Goal: Task Accomplishment & Management: Use online tool/utility

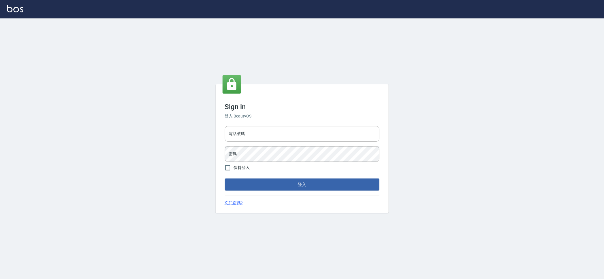
click at [250, 144] on div "電話號碼 電話號碼 密碼 密碼" at bounding box center [301, 144] width 159 height 40
drag, startPoint x: 260, startPoint y: 137, endPoint x: 257, endPoint y: 143, distance: 6.8
click at [260, 137] on input "電話號碼" at bounding box center [302, 134] width 154 height 16
type input "0909258357"
click at [225, 179] on button "登入" at bounding box center [302, 185] width 154 height 12
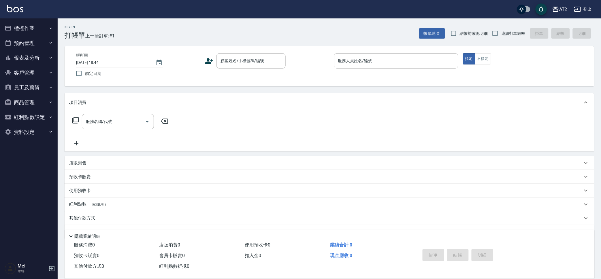
click at [479, 38] on label "結帳前確認明細" at bounding box center [467, 33] width 40 height 12
click at [459, 38] on input "結帳前確認明細" at bounding box center [453, 33] width 12 height 12
checkbox input "true"
click at [520, 32] on span "連續打單結帳" at bounding box center [513, 34] width 24 height 6
click at [501, 32] on input "連續打單結帳" at bounding box center [495, 33] width 12 height 12
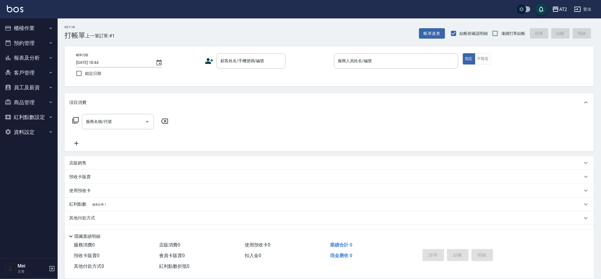
checkbox input "true"
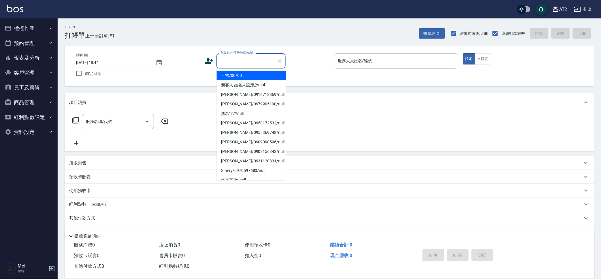
click at [223, 58] on div "顧客姓名/手機號碼/編號 顧客姓名/手機號碼/編號" at bounding box center [250, 60] width 69 height 15
click at [246, 77] on li "不留/00/00" at bounding box center [251, 76] width 69 height 10
type input "不留/00/00"
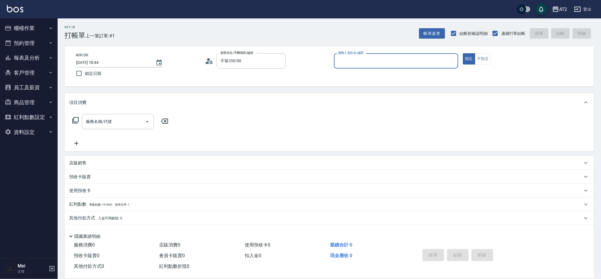
click at [399, 63] on input "服務人員姓名/編號" at bounding box center [395, 61] width 119 height 10
type input "Bella-13"
type button "true"
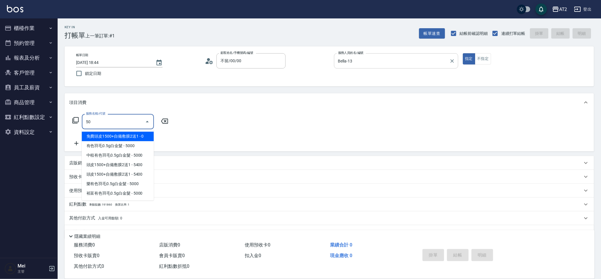
type input "501"
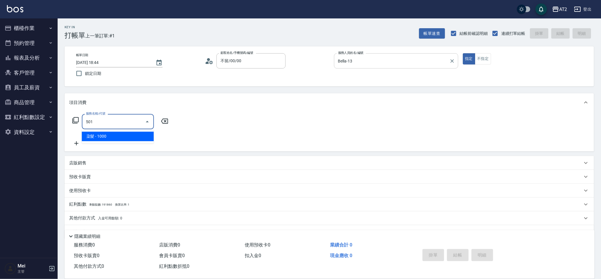
type input "100"
type input "染髮(501)"
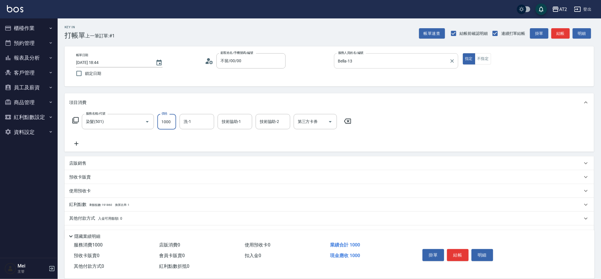
type input "1"
type input "0"
type input "15"
type input "10"
type input "1580"
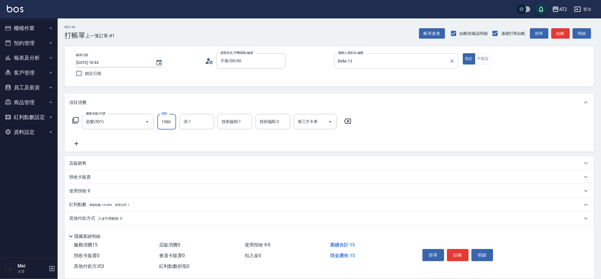
type input "150"
type input "1580"
type input "Ivy-48"
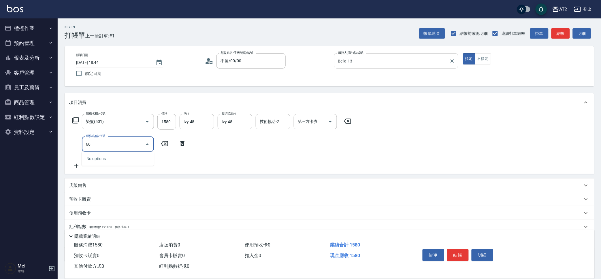
type input "601"
type input "250"
type input "自備護髮(601)"
type input "150"
type input "2"
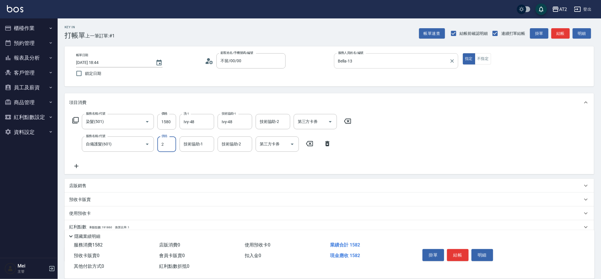
type input "160"
type input "27"
type input "180"
type input "2700"
type input "420"
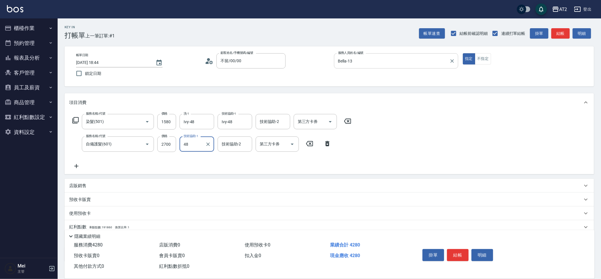
type input "Ivy-48"
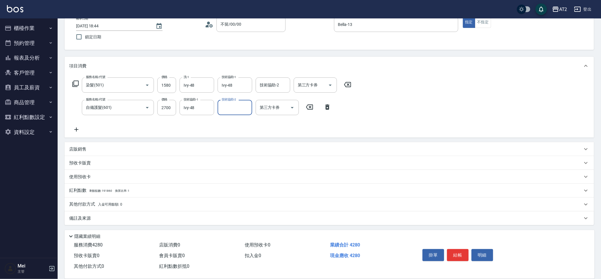
scroll to position [37, 0]
click at [97, 201] on p "其他付款方式 入金可用餘額: 0" at bounding box center [95, 204] width 53 height 6
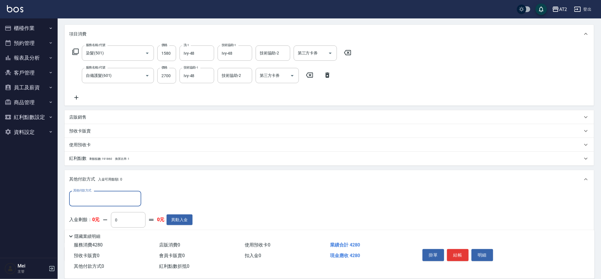
scroll to position [105, 0]
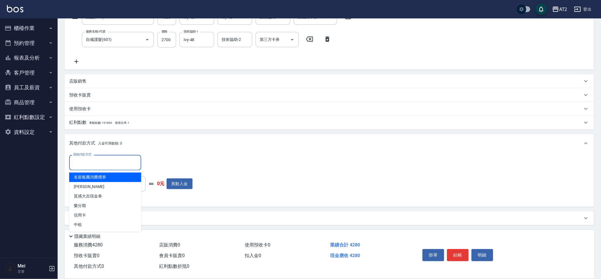
click at [105, 163] on input "其他付款方式" at bounding box center [105, 163] width 67 height 10
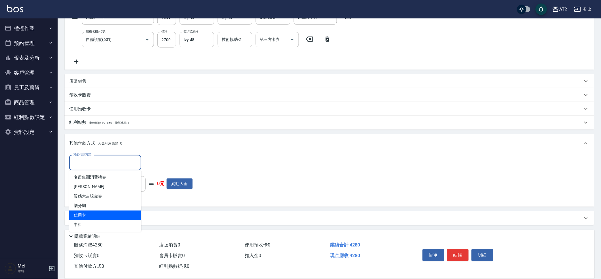
click at [113, 217] on span "信用卡" at bounding box center [105, 216] width 72 height 10
type input "信用卡"
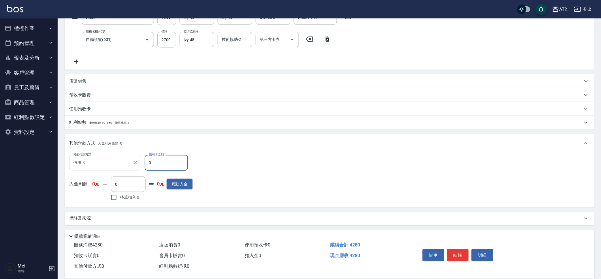
drag, startPoint x: 151, startPoint y: 167, endPoint x: 139, endPoint y: 165, distance: 11.7
click at [139, 165] on div "其他付款方式 信用卡 其他付款方式 信用卡金額 0 信用卡金額" at bounding box center [130, 163] width 123 height 16
type input "42"
type input "380"
type input "428"
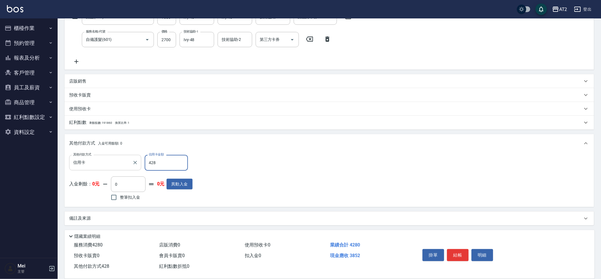
type input "0"
type input "4280"
type input "2025/08/17 18:45"
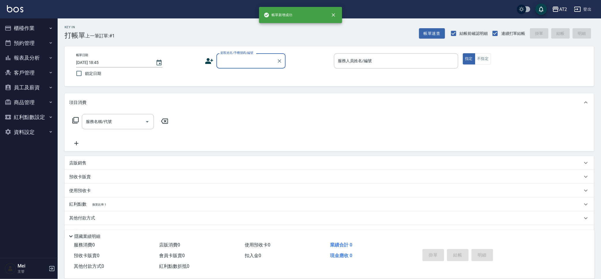
scroll to position [0, 0]
click at [229, 66] on div "顧客姓名/手機號碼/編號" at bounding box center [250, 60] width 69 height 15
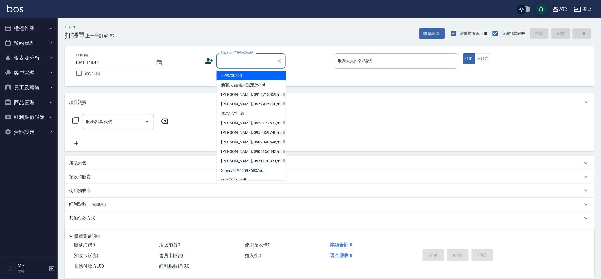
click at [229, 72] on li "不留/00/00" at bounding box center [251, 76] width 69 height 10
type input "不留/00/00"
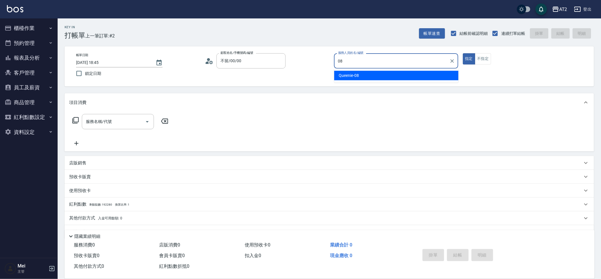
type input "Queenie-08"
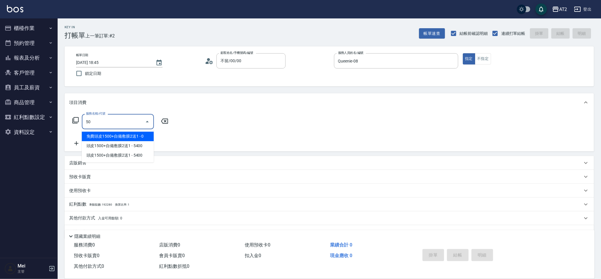
type input "501"
type input "100"
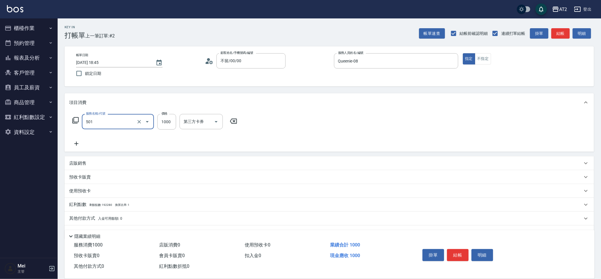
type input "染髮(501)"
type input "0"
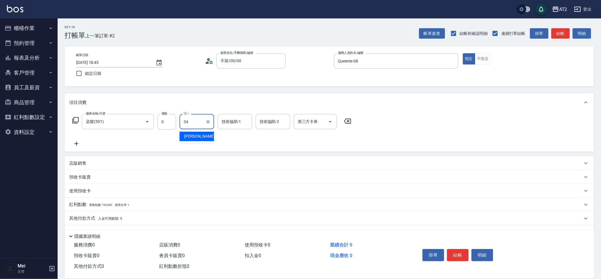
type input "小潔-34"
type input "Ava-47"
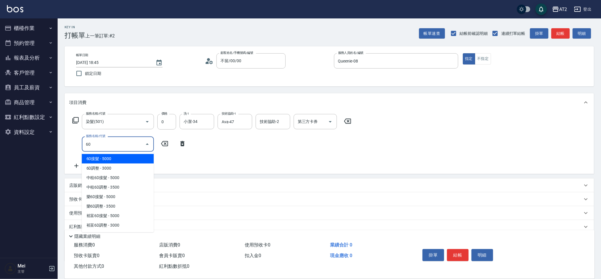
type input "601"
type input "100"
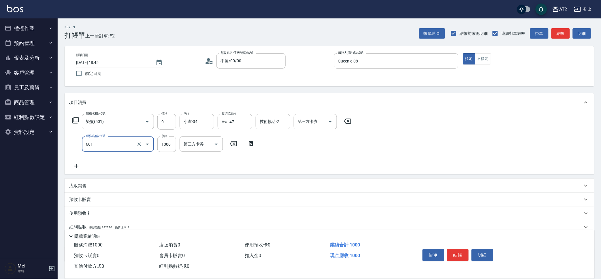
type input "自備護髮(601)"
type input "0"
type input "20"
type input "200"
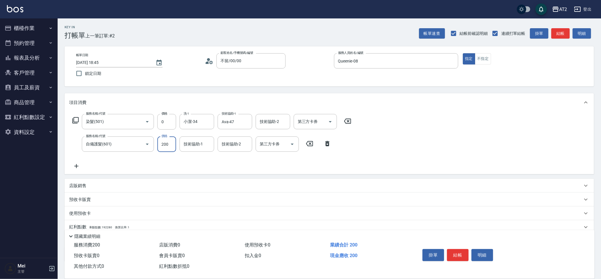
type input "200"
type input "2000"
type input "Ava-47"
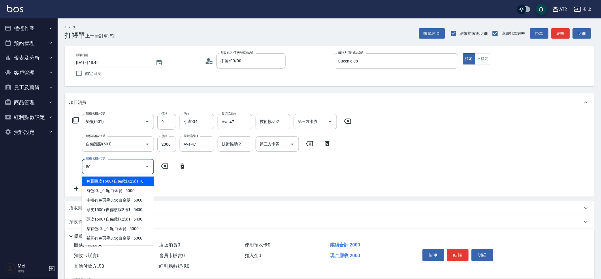
type input "502"
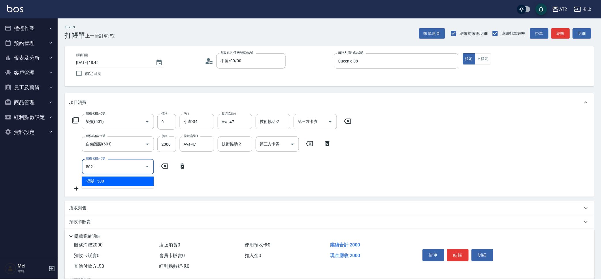
type input "250"
type input "漂髮(502)"
type input "0"
type input "200"
type input "0"
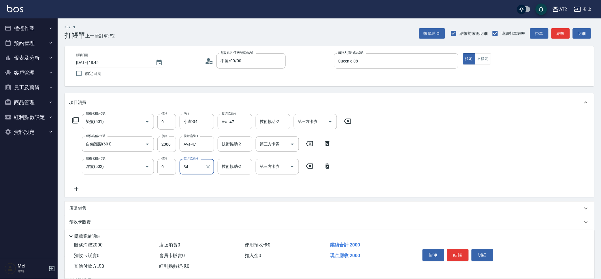
type input "小潔-34"
click at [29, 26] on button "櫃檯作業" at bounding box center [28, 28] width 53 height 15
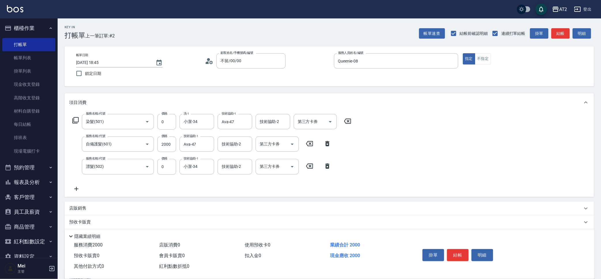
click at [76, 188] on icon at bounding box center [76, 189] width 4 height 4
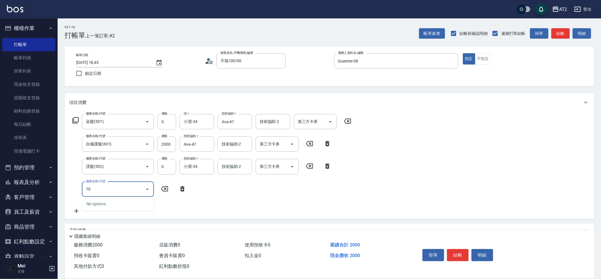
type input "704"
type input "700"
type input "新羽毛鉑金接髮(704)"
type input "200"
type input "10"
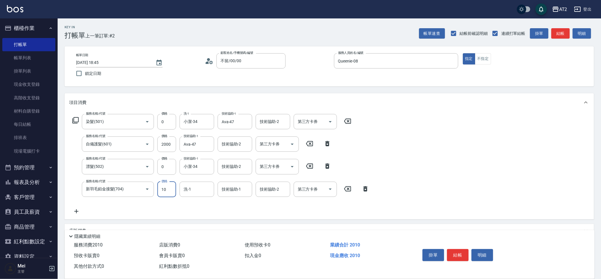
type input "210"
type input "108"
type input "300"
type input "1088"
type input "1280"
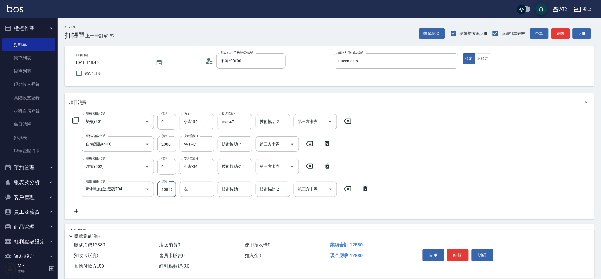
scroll to position [0, 1]
type input "10880"
type input "Ava-47"
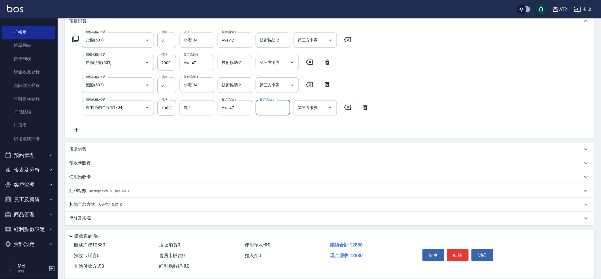
scroll to position [82, 0]
click at [130, 202] on div "其他付款方式 入金可用餘額: 0" at bounding box center [325, 204] width 513 height 6
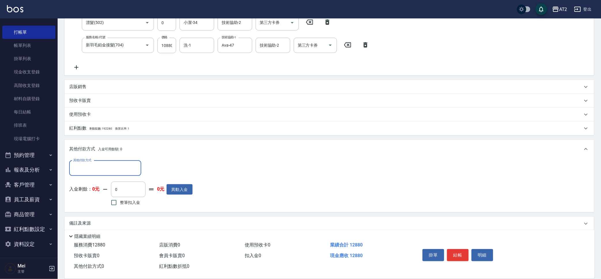
scroll to position [149, 0]
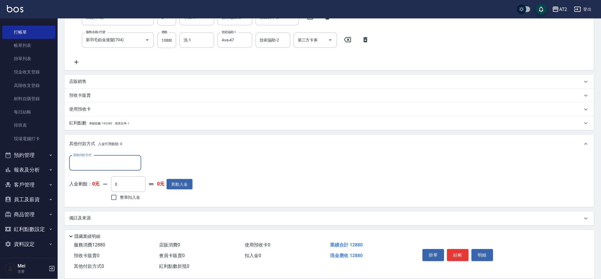
click at [121, 165] on input "其他付款方式" at bounding box center [105, 163] width 67 height 10
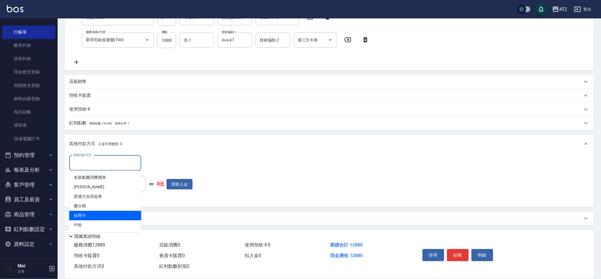
click at [110, 217] on span "信用卡" at bounding box center [105, 216] width 72 height 10
type input "信用卡"
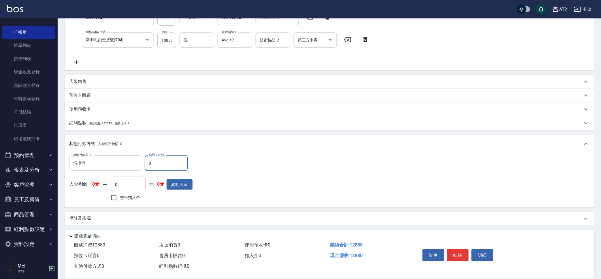
drag, startPoint x: 163, startPoint y: 166, endPoint x: 0, endPoint y: 134, distance: 166.3
click at [0, 138] on div "AT2 登出 櫃檯作業 打帳單 帳單列表 掛單列表 現金收支登錄 高階收支登錄 材料自購登錄 每日結帳 排班表 現場電腦打卡 預約管理 預約管理 單日預約紀錄…" at bounding box center [300, 66] width 601 height 430
type input "12"
type input "1270"
type input "128"
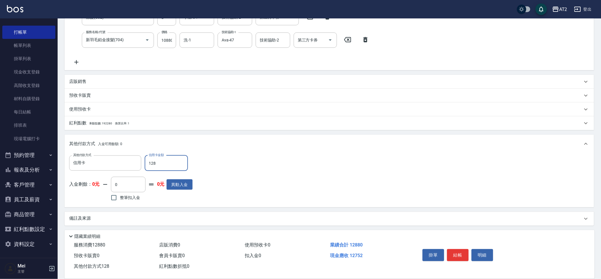
type input "1150"
type input "1288"
type input "0"
type input "12880"
type input "2025/08/17 18:47"
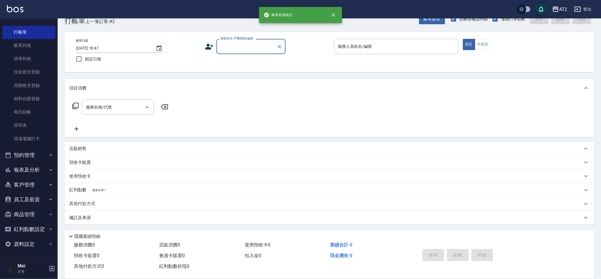
scroll to position [0, 0]
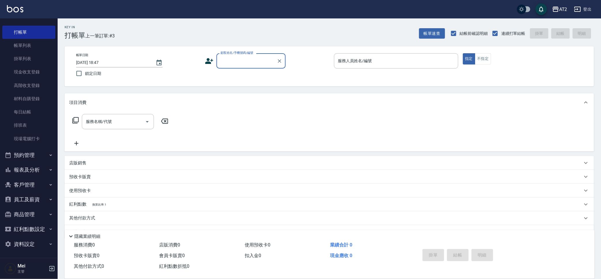
click at [240, 56] on input "顧客姓名/手機號碼/編號" at bounding box center [246, 61] width 55 height 10
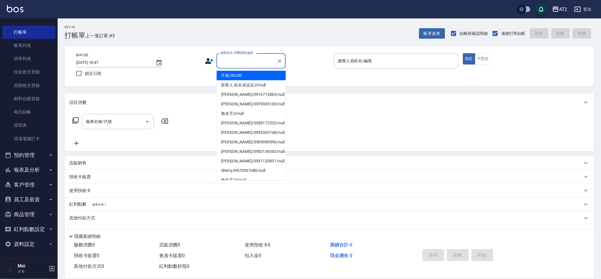
click at [241, 77] on li "不留/00/00" at bounding box center [251, 76] width 69 height 10
type input "不留/00/00"
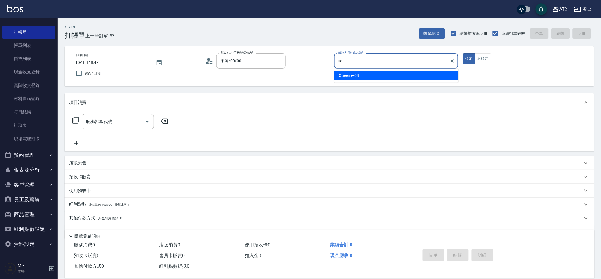
type input "Queenie-08"
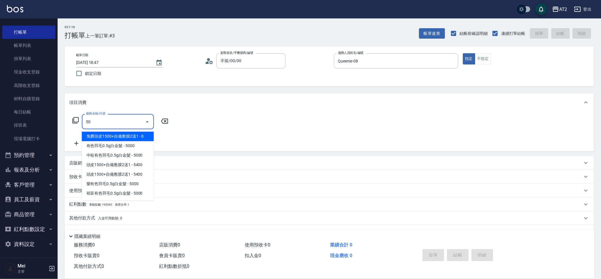
type input "501"
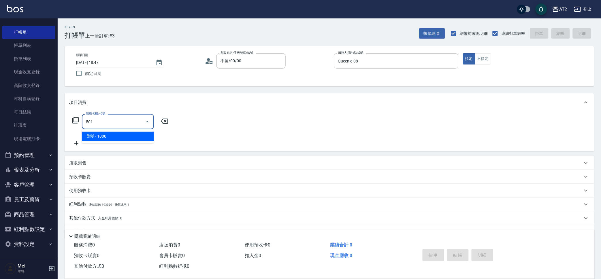
type input "100"
type input "染髮(501)"
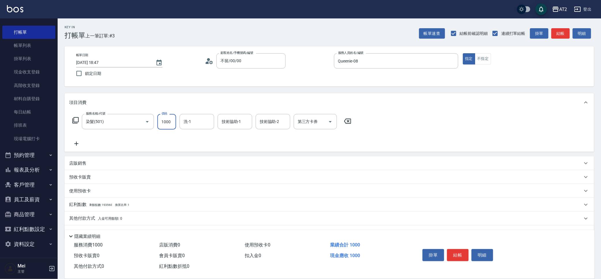
type input "2"
type input "0"
type input "20"
type input "209"
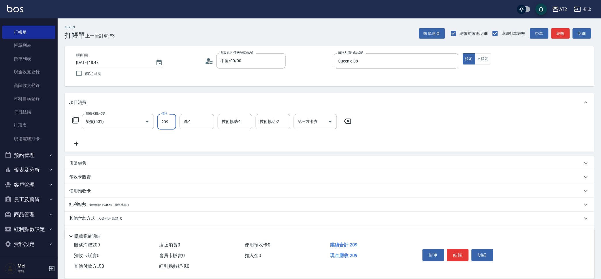
type input "200"
type input "2099"
type input "小潔-34"
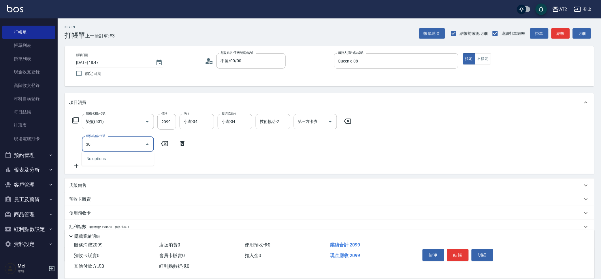
type input "301"
type input "350"
type input "燙髮(301)"
type input "2"
type input "210"
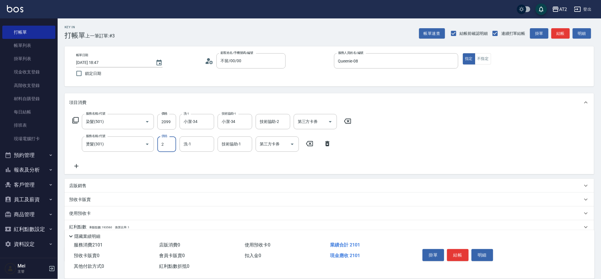
type input "28"
type input "230"
type input "289"
type input "490"
type input "2899"
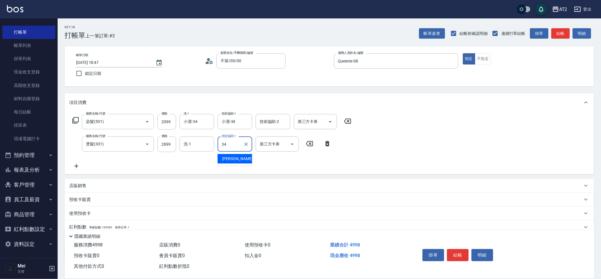
type input "小潔-34"
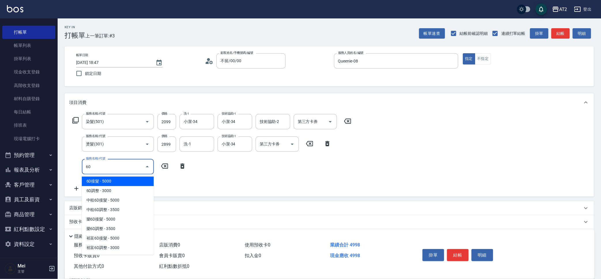
type input "601"
type input "590"
type input "自備護髮(601)"
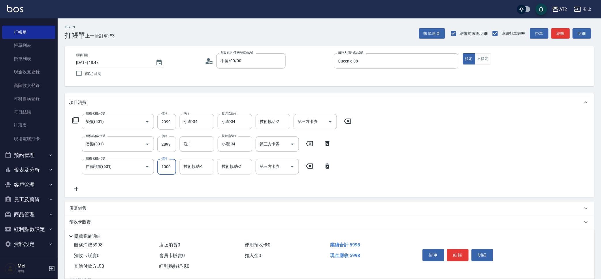
type input "2"
type input "500"
type input "20"
type input "510"
type input "200"
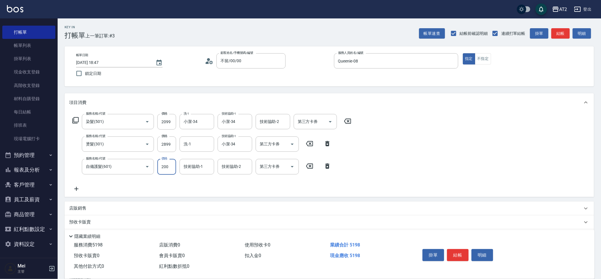
type input "690"
type input "2000"
type input "小潔-34"
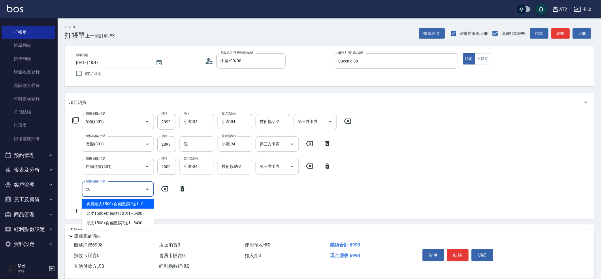
type input "502"
type input "740"
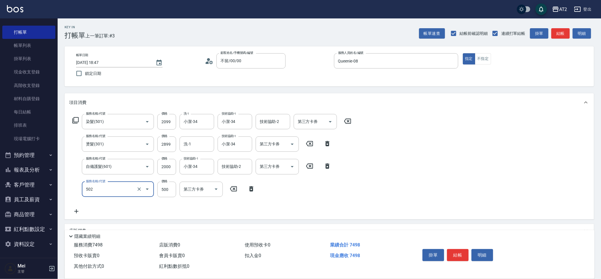
type input "漂髮(502)"
type input "690"
type input "0"
type input "小潔-34"
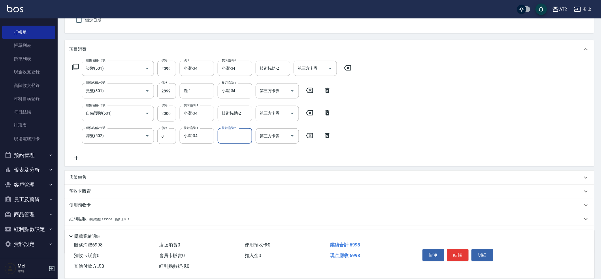
scroll to position [82, 0]
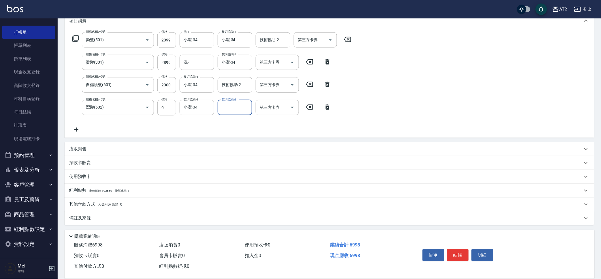
click at [108, 204] on span "入金可用餘額: 0" at bounding box center [110, 205] width 24 height 4
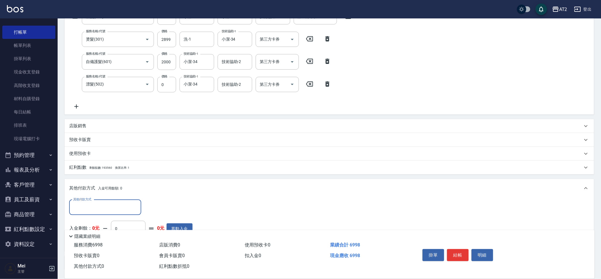
scroll to position [150, 0]
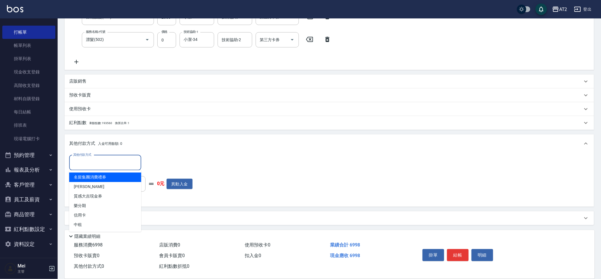
click at [94, 165] on input "其他付款方式" at bounding box center [105, 163] width 67 height 10
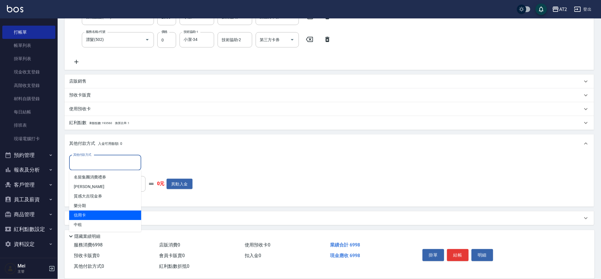
click at [109, 213] on span "信用卡" at bounding box center [105, 216] width 72 height 10
type input "信用卡"
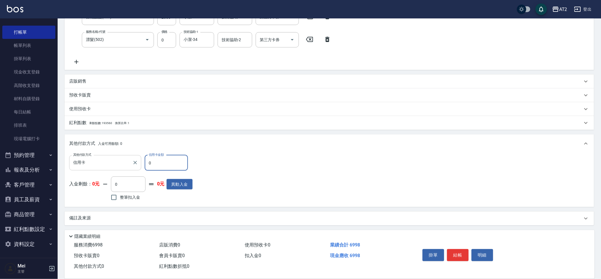
drag, startPoint x: 162, startPoint y: 159, endPoint x: 88, endPoint y: 161, distance: 73.8
click at [90, 161] on div "其他付款方式 信用卡 其他付款方式 信用卡金額 0 信用卡金額" at bounding box center [130, 163] width 123 height 16
type input "69"
type input "620"
type input "699"
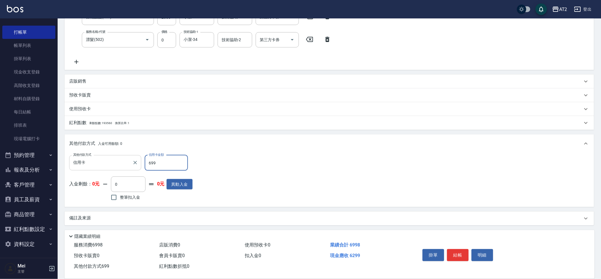
type input "0"
type input "6998"
type input "2025/08/17 18:48"
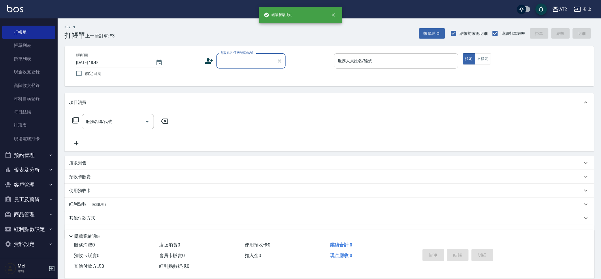
scroll to position [0, 0]
click at [252, 67] on div "顧客姓名/手機號碼/編號" at bounding box center [250, 60] width 69 height 15
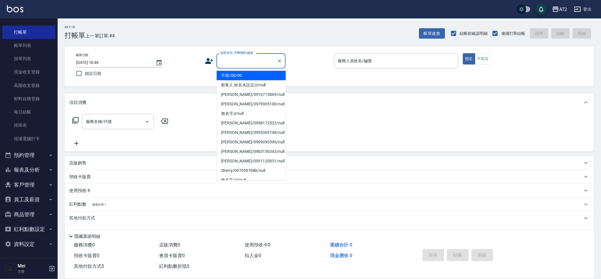
click at [251, 78] on li "不留/00/00" at bounding box center [251, 76] width 69 height 10
type input "不留/00/00"
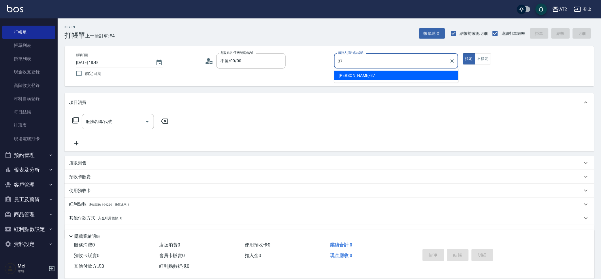
type input "小玥-37"
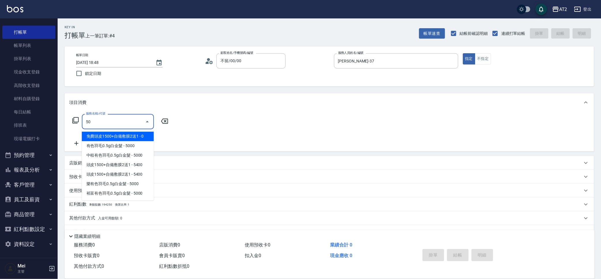
type input "501"
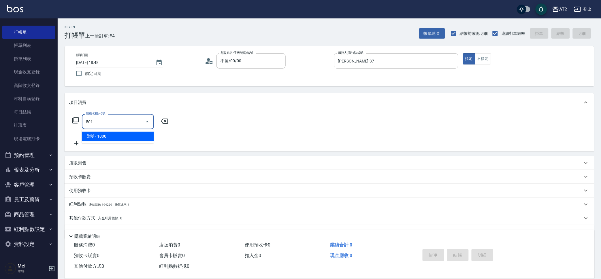
type input "100"
type input "染髮(501)"
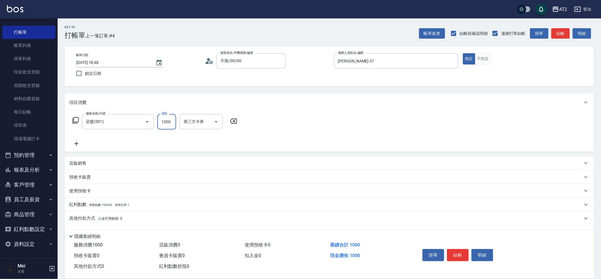
type input "1"
type input "0"
type input "14"
type input "10"
type input "149"
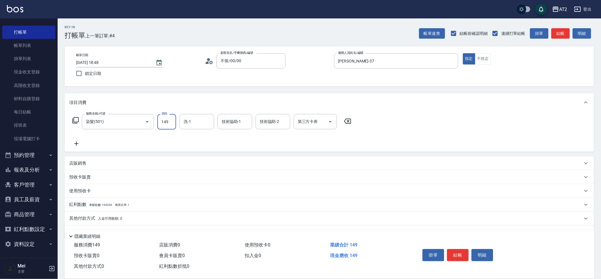
type input "140"
type input "1499"
type input "小妍-46"
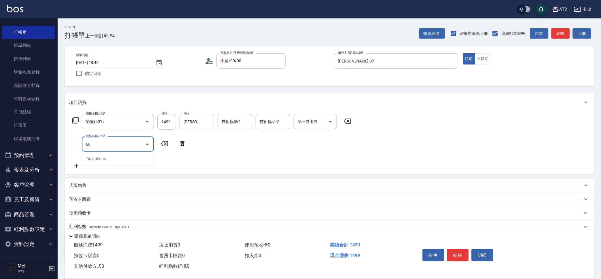
type input "601"
type input "240"
type input "自備護髮(601)"
type input "2"
type input "150"
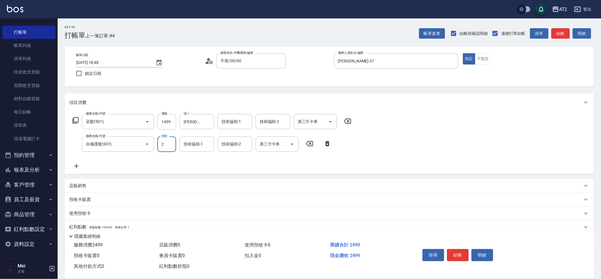
type input "20"
type input "160"
type input "200"
type input "340"
type input "2000"
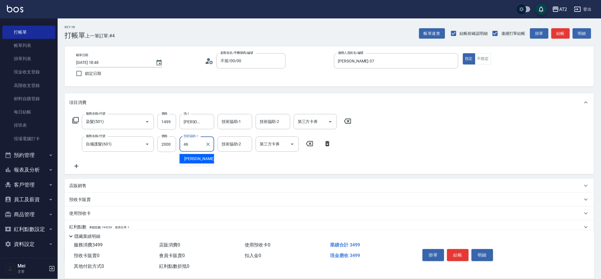
type input "小妍-46"
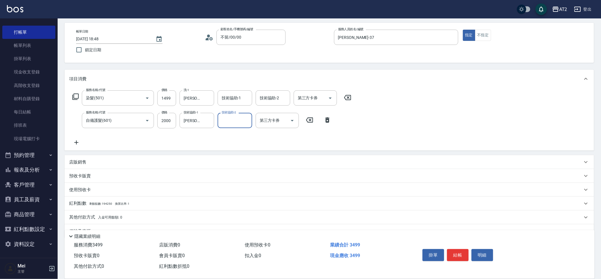
scroll to position [37, 0]
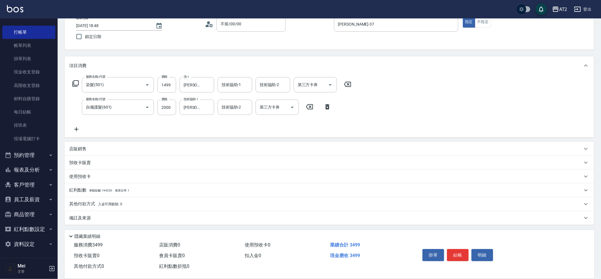
click at [137, 194] on div "紅利點數 剩餘點數: 194250 換算比率: 1" at bounding box center [329, 191] width 529 height 14
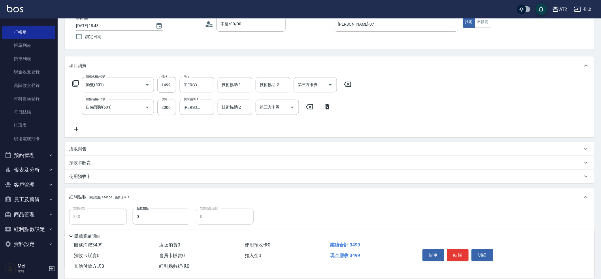
scroll to position [80, 0]
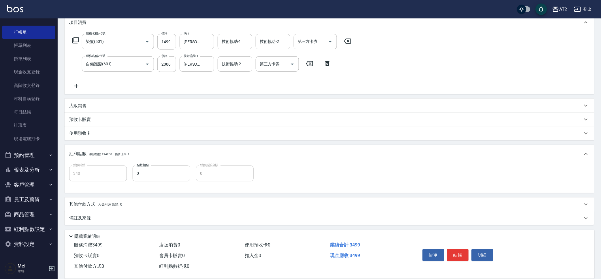
click at [125, 204] on div "其他付款方式 入金可用餘額: 0" at bounding box center [325, 204] width 513 height 6
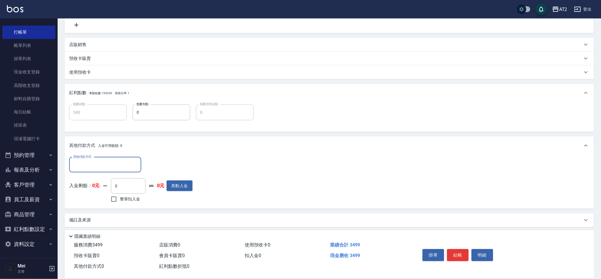
scroll to position [143, 0]
click at [121, 173] on div "其他付款方式 其他付款方式 入金剩餘： 0元 0 ​ 整筆扣入金 0元 異動入金" at bounding box center [130, 179] width 123 height 47
click at [120, 167] on input "其他付款方式" at bounding box center [105, 163] width 67 height 10
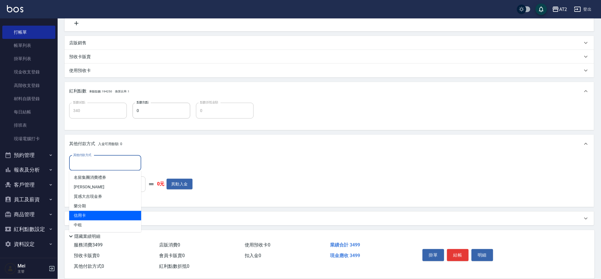
drag, startPoint x: 109, startPoint y: 213, endPoint x: 144, endPoint y: 177, distance: 51.1
click at [109, 213] on span "信用卡" at bounding box center [105, 216] width 72 height 10
type input "信用卡"
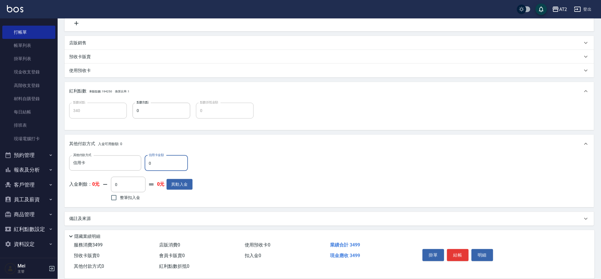
drag, startPoint x: 147, startPoint y: 160, endPoint x: 0, endPoint y: 166, distance: 147.3
click at [0, 169] on div "AT2 登出 櫃檯作業 打帳單 帳單列表 掛單列表 現金收支登錄 高階收支登錄 材料自購登錄 每日結帳 排班表 現場電腦打卡 預約管理 預約管理 單日預約紀錄…" at bounding box center [300, 68] width 601 height 423
type input "34"
type input "310"
type input "349"
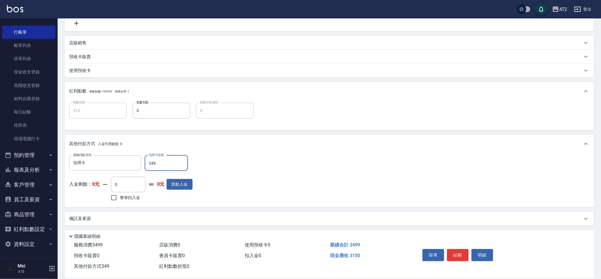
type input "0"
type input "3499"
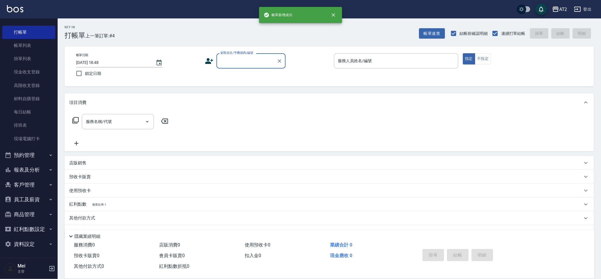
scroll to position [0, 0]
click at [243, 62] on input "顧客姓名/手機號碼/編號" at bounding box center [246, 61] width 55 height 10
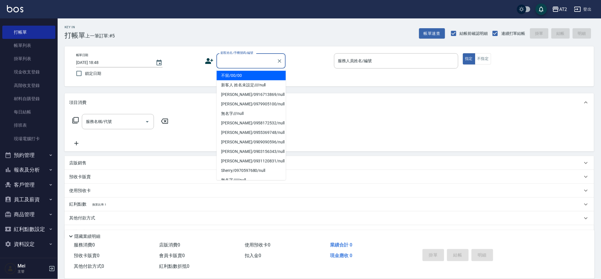
click at [247, 77] on li "不留/00/00" at bounding box center [251, 76] width 69 height 10
type input "不留/00/00"
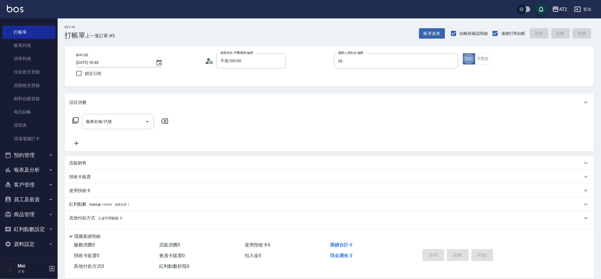
type input "Mona-36"
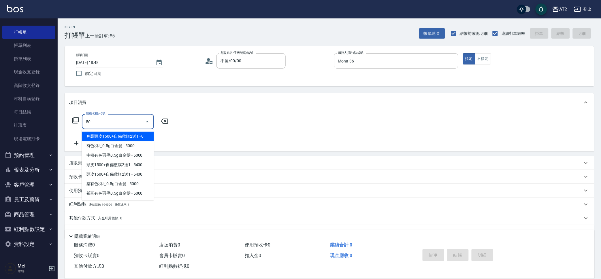
type input "501"
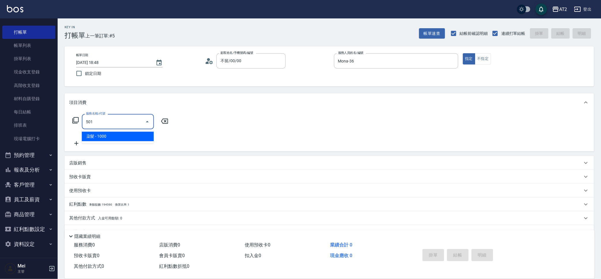
type input "100"
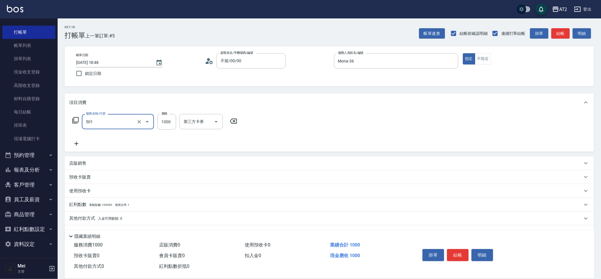
type input "染髮(501)"
type input "0"
type input "14"
type input "10"
type input "149"
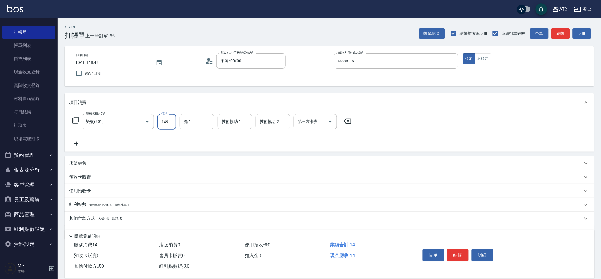
type input "140"
type input "1499"
type input "Ivy-48"
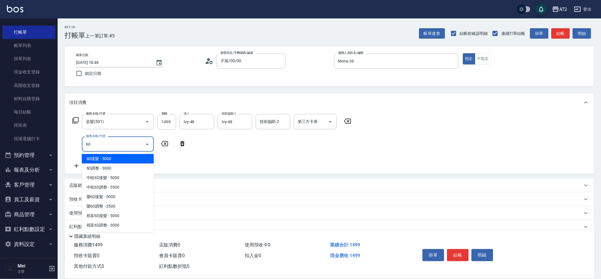
type input "601"
type input "240"
type input "自備護髮(601)"
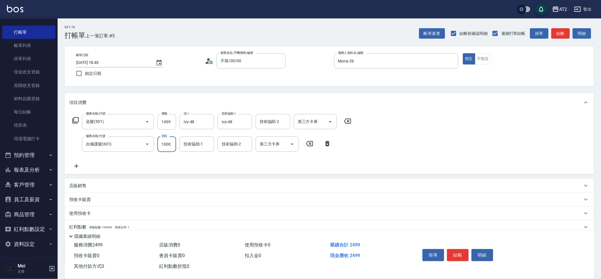
type input "1"
type input "150"
type input "290"
type input "1500"
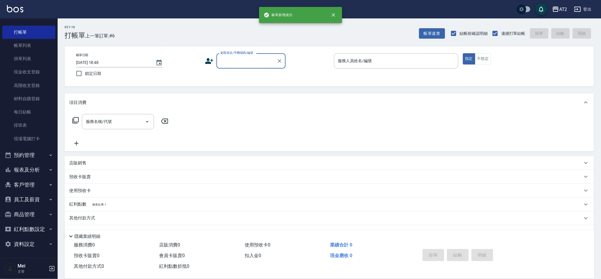
click at [263, 62] on input "顧客姓名/手機號碼/編號" at bounding box center [246, 61] width 55 height 10
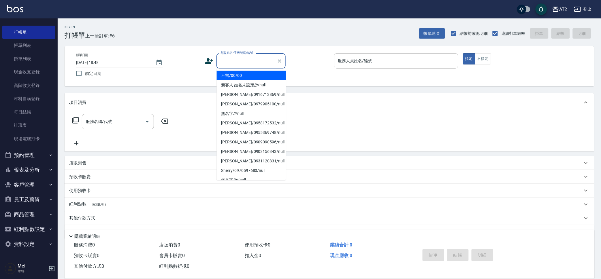
click at [255, 73] on li "不留/00/00" at bounding box center [251, 76] width 69 height 10
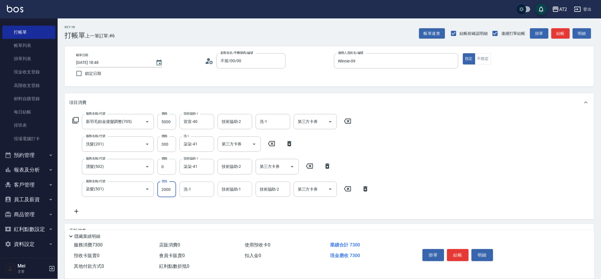
click at [241, 187] on input "技術協助-1" at bounding box center [234, 189] width 29 height 10
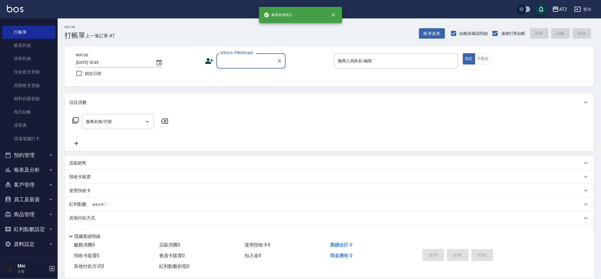
click at [225, 64] on input "顧客姓名/手機號碼/編號" at bounding box center [246, 61] width 55 height 10
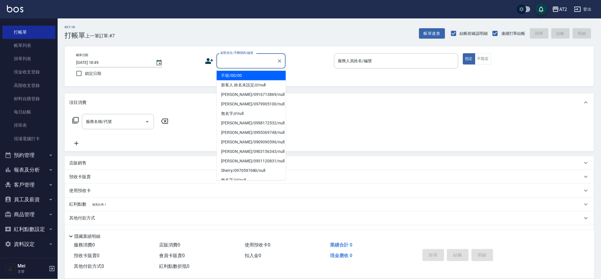
click at [250, 75] on li "不留/00/00" at bounding box center [251, 76] width 69 height 10
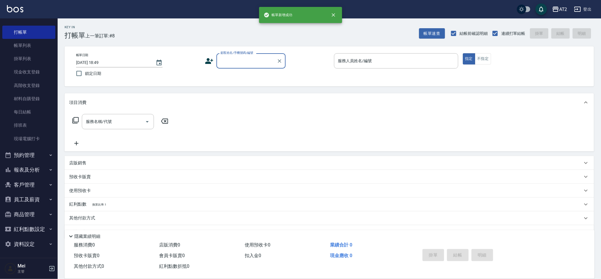
click at [264, 63] on input "顧客姓名/手機號碼/編號" at bounding box center [246, 61] width 55 height 10
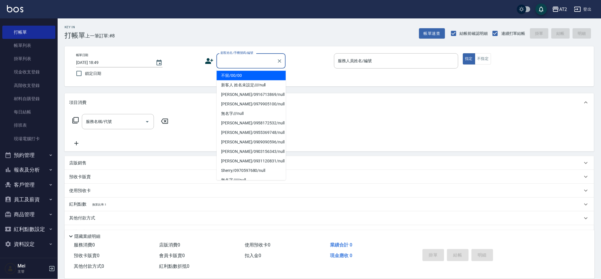
click at [254, 80] on li "不留/00/00" at bounding box center [251, 76] width 69 height 10
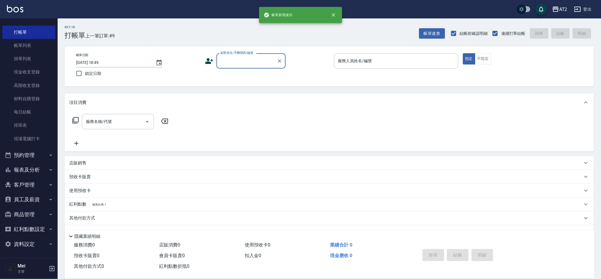
click at [243, 59] on input "顧客姓名/手機號碼/編號" at bounding box center [246, 61] width 55 height 10
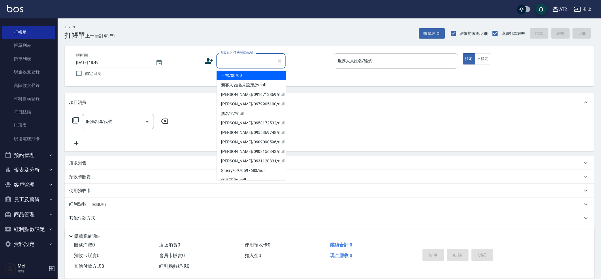
click at [234, 73] on li "不留/00/00" at bounding box center [251, 76] width 69 height 10
click at [245, 63] on input "顧客姓名/手機號碼/編號" at bounding box center [246, 61] width 55 height 10
click at [237, 74] on li "不留/00/00" at bounding box center [251, 76] width 69 height 10
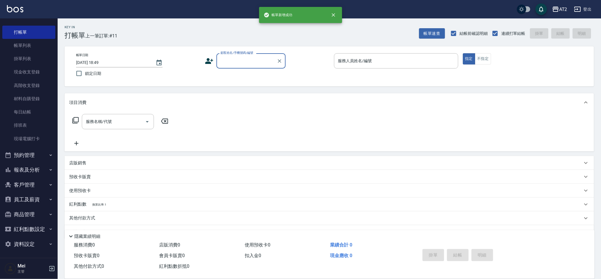
click at [244, 65] on input "顧客姓名/手機號碼/編號" at bounding box center [246, 61] width 55 height 10
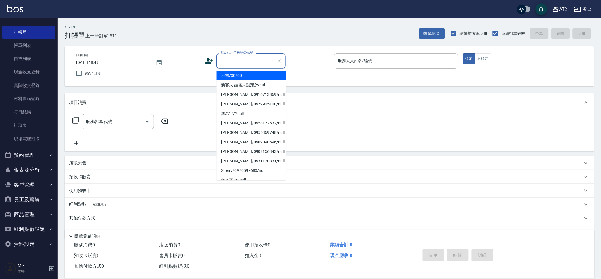
click at [240, 74] on li "不留/00/00" at bounding box center [251, 76] width 69 height 10
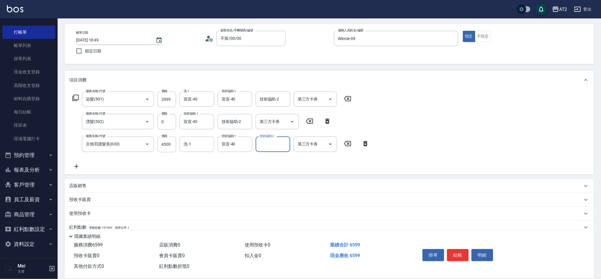
scroll to position [59, 0]
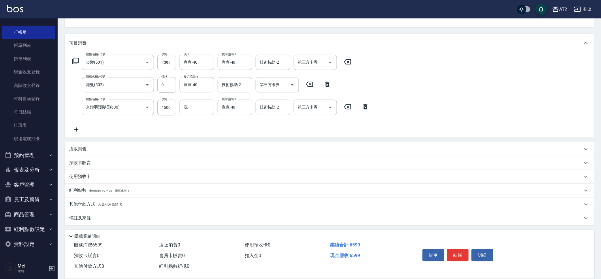
click at [125, 199] on div "其他付款方式 入金可用餘額: 0" at bounding box center [329, 205] width 529 height 14
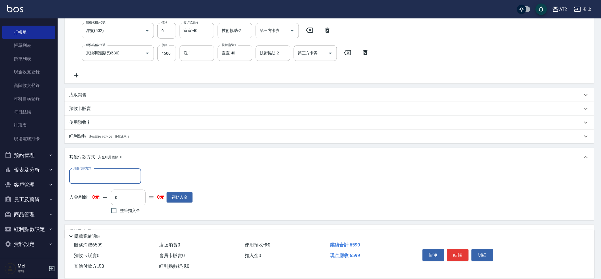
scroll to position [127, 0]
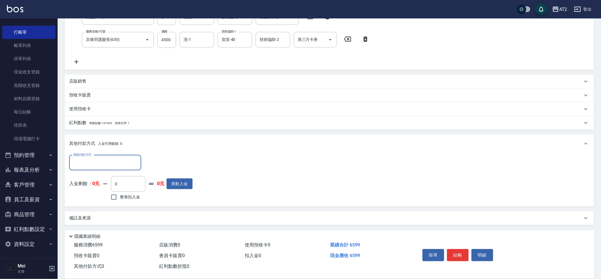
drag, startPoint x: 116, startPoint y: 134, endPoint x: 115, endPoint y: 97, distance: 36.9
click at [119, 103] on div "項目消費 服務名稱/代號 染髮(501) 服務名稱/代號 價格 2099 價格 洗-1 宣宣-40 洗-1 技術協助-1 宣宣-40 技術協助-1 技術協助-…" at bounding box center [329, 95] width 529 height 259
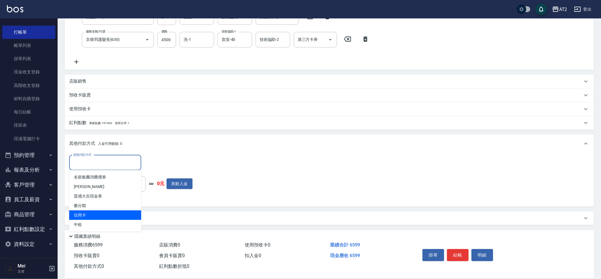
click at [98, 215] on span "信用卡" at bounding box center [105, 216] width 72 height 10
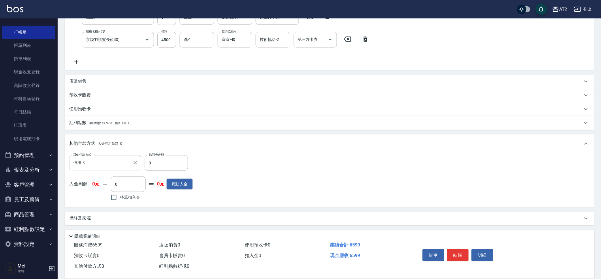
drag, startPoint x: 152, startPoint y: 156, endPoint x: 128, endPoint y: 158, distance: 23.7
click at [128, 158] on div "其他付款方式 信用卡 其他付款方式 信用卡金額 0 信用卡金額" at bounding box center [130, 163] width 123 height 16
drag, startPoint x: 160, startPoint y: 160, endPoint x: 123, endPoint y: 162, distance: 37.5
click at [123, 162] on div "其他付款方式 信用卡 其他付款方式 信用卡金額 0 信用卡金額" at bounding box center [130, 163] width 123 height 16
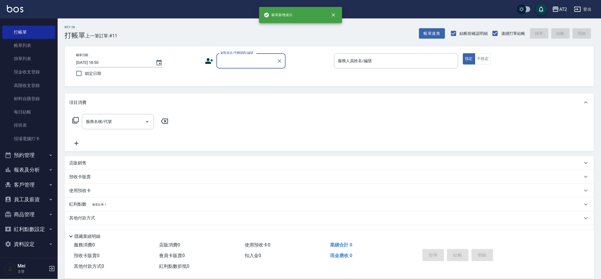
scroll to position [0, 0]
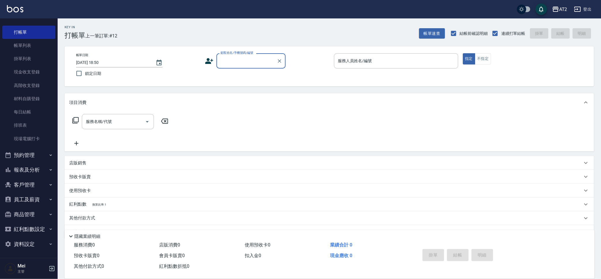
click at [258, 66] on div "顧客姓名/手機號碼/編號" at bounding box center [250, 60] width 69 height 15
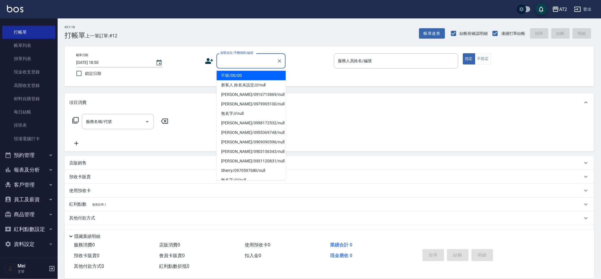
click at [258, 74] on li "不留/00/00" at bounding box center [251, 76] width 69 height 10
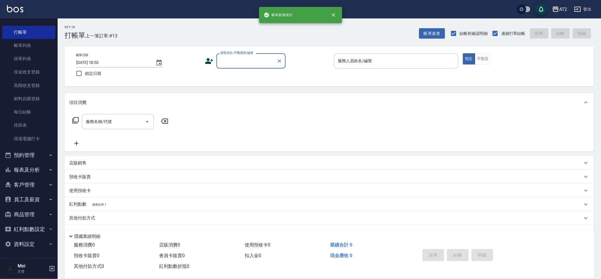
click at [259, 65] on input "顧客姓名/手機號碼/編號" at bounding box center [246, 61] width 55 height 10
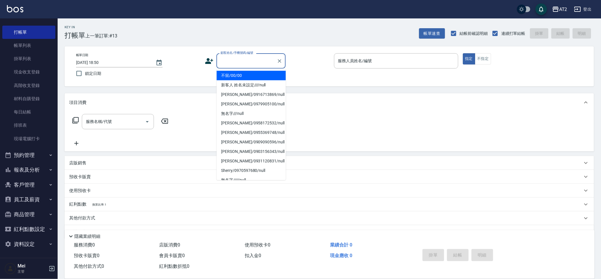
click at [251, 74] on li "不留/00/00" at bounding box center [251, 76] width 69 height 10
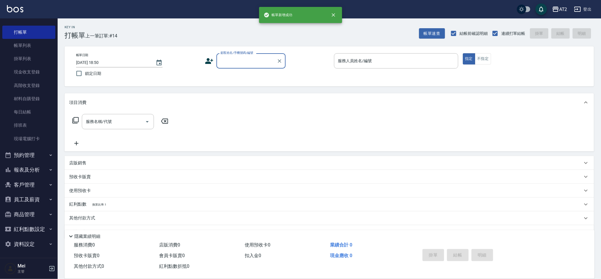
click at [256, 66] on div "顧客姓名/手機號碼/編號" at bounding box center [250, 60] width 69 height 15
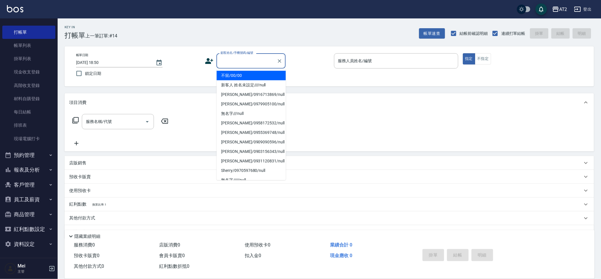
click at [250, 76] on li "不留/00/00" at bounding box center [251, 76] width 69 height 10
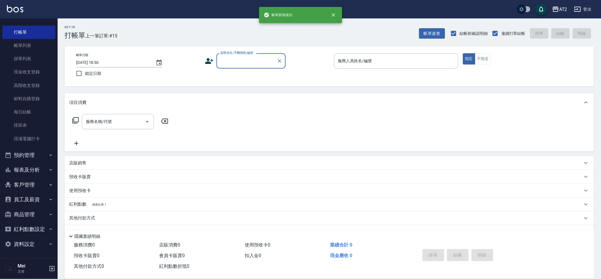
click at [230, 68] on div "顧客姓名/手機號碼/編號" at bounding box center [250, 60] width 69 height 15
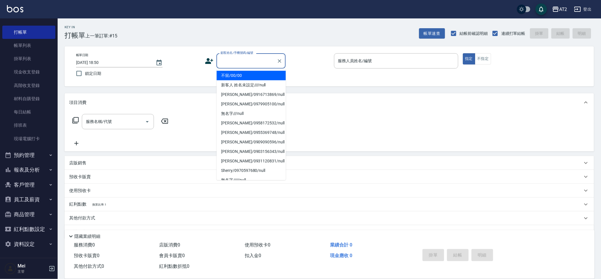
click at [227, 77] on li "不留/00/00" at bounding box center [251, 76] width 69 height 10
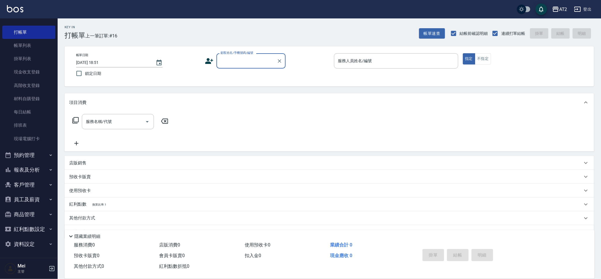
click at [301, 39] on div "Key In 打帳單 上一筆訂單:#16 帳單速查 結帳前確認明細 連續打單結帳 掛單 結帳 明細" at bounding box center [326, 28] width 536 height 21
click at [255, 57] on div "顧客姓名/手機號碼/編號 顧客姓名/手機號碼/編號" at bounding box center [250, 60] width 69 height 15
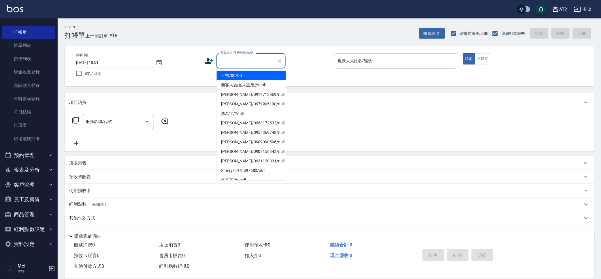
click at [255, 73] on li "不留/00/00" at bounding box center [251, 76] width 69 height 10
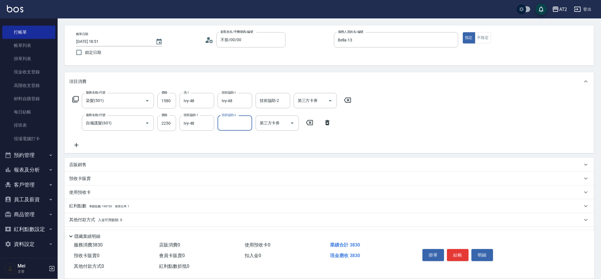
scroll to position [37, 0]
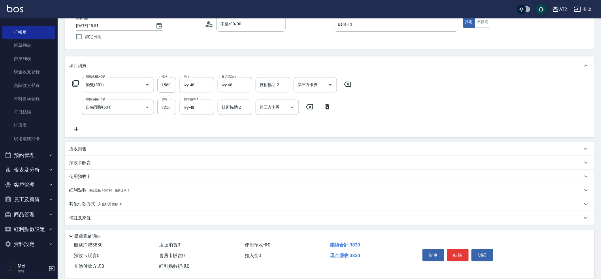
click at [129, 199] on div "其他付款方式 入金可用餘額: 0" at bounding box center [329, 204] width 529 height 14
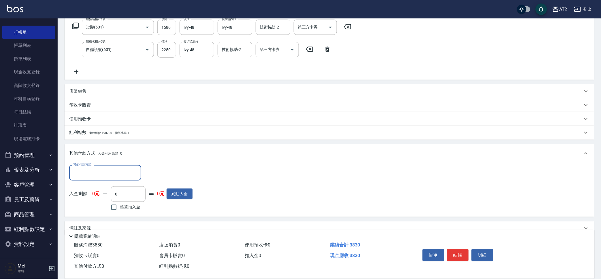
scroll to position [105, 0]
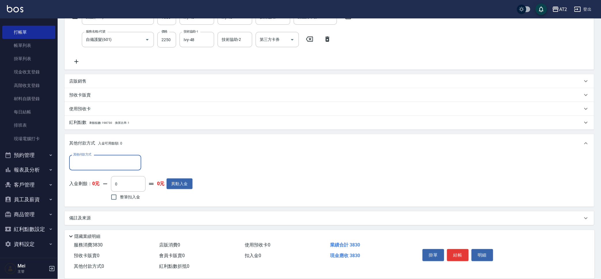
click at [134, 160] on input "其他付款方式" at bounding box center [105, 163] width 67 height 10
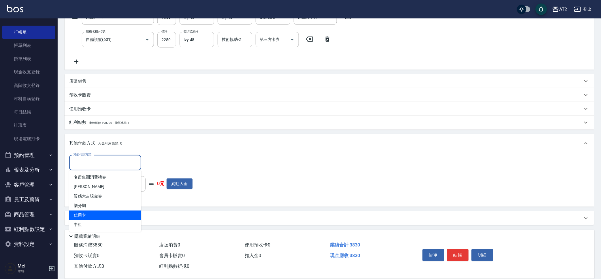
click at [116, 213] on span "信用卡" at bounding box center [105, 216] width 72 height 10
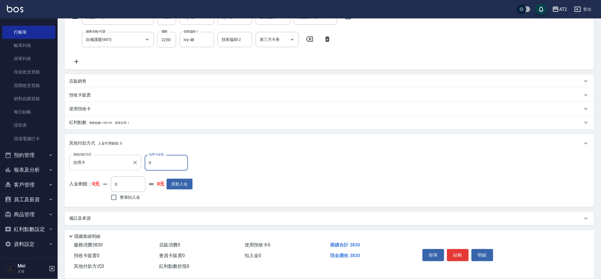
drag, startPoint x: 158, startPoint y: 169, endPoint x: 120, endPoint y: 170, distance: 38.0
click at [120, 170] on div "其他付款方式 信用卡 其他付款方式 信用卡金額 0 信用卡金額" at bounding box center [130, 163] width 123 height 16
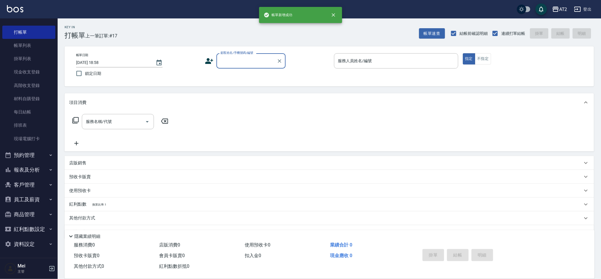
scroll to position [0, 0]
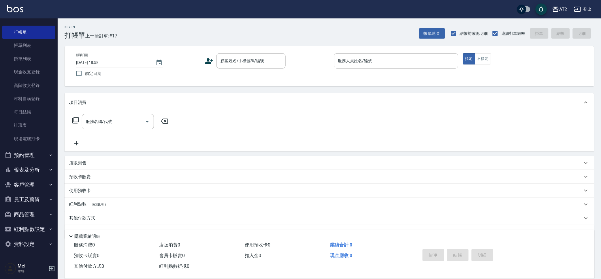
click at [226, 17] on div "AT2 登出" at bounding box center [300, 9] width 601 height 18
click at [226, 27] on div "Key In 打帳單 上一筆訂單:#17 帳單速查 結帳前確認明細 連續打單結帳 掛單 結帳 明細" at bounding box center [326, 28] width 536 height 21
click at [113, 117] on input "服務名稱/代號" at bounding box center [113, 122] width 58 height 10
click at [264, 67] on div "顧客姓名/手機號碼/編號" at bounding box center [250, 60] width 69 height 15
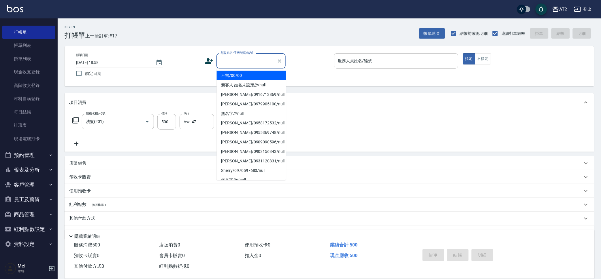
click at [258, 72] on li "不留/00/00" at bounding box center [251, 76] width 69 height 10
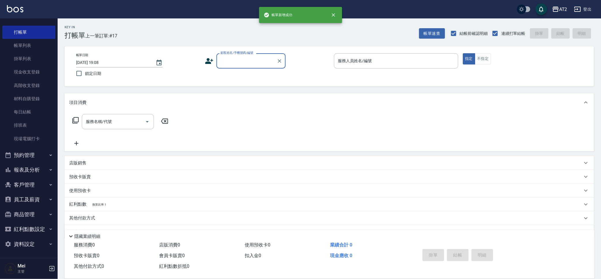
click at [354, 35] on div "Key In 打帳單 上一筆訂單:#17 帳單速查 結帳前確認明細 連續打單結帳 掛單 結帳 明細" at bounding box center [326, 28] width 536 height 21
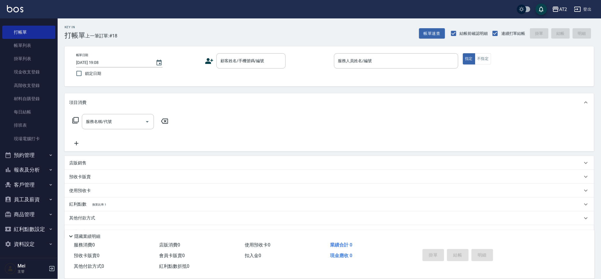
click at [296, 34] on div "Key In 打帳單 上一筆訂單:#18 帳單速查 結帳前確認明細 連續打單結帳 掛單 結帳 明細" at bounding box center [326, 28] width 536 height 21
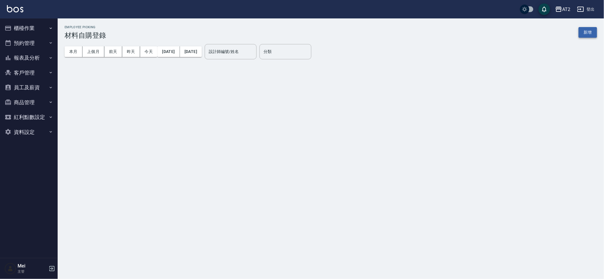
click at [583, 27] on div "Employee Picking 材料自購登錄 新增" at bounding box center [331, 32] width 532 height 14
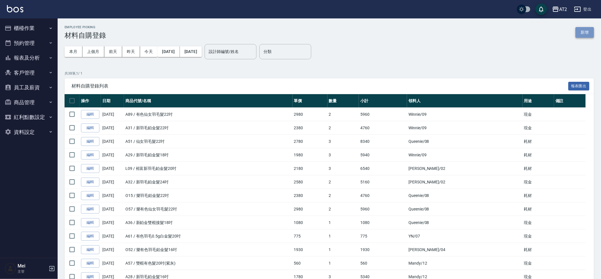
click at [583, 30] on button "新增" at bounding box center [584, 32] width 18 height 11
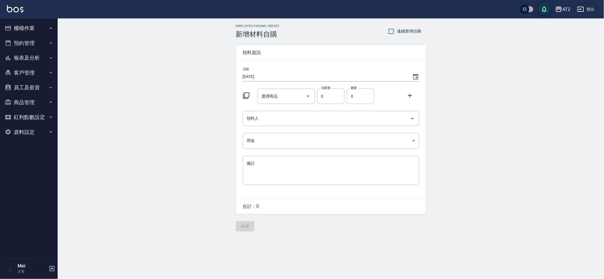
drag, startPoint x: 397, startPoint y: 32, endPoint x: 364, endPoint y: 59, distance: 42.8
click at [397, 31] on span "連續新增自購" at bounding box center [409, 31] width 24 height 6
click at [397, 31] on input "連續新增自購" at bounding box center [391, 31] width 12 height 12
checkbox input "true"
click at [273, 97] on div "選擇商品 選擇商品" at bounding box center [285, 96] width 57 height 15
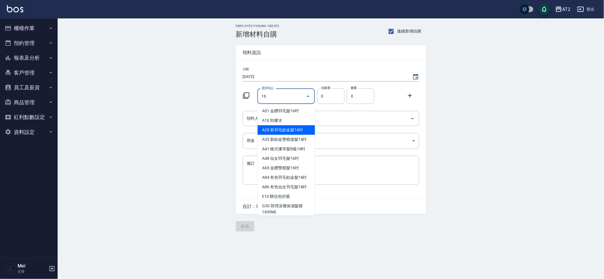
click at [280, 129] on li "A28 新羽毛鉑金髮16吋" at bounding box center [285, 130] width 57 height 10
type input "新羽毛鉑金髮16吋"
type input "1780"
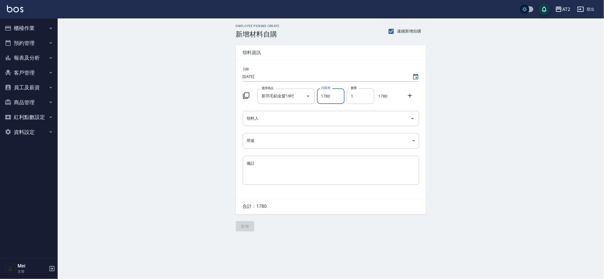
drag, startPoint x: 355, startPoint y: 97, endPoint x: 342, endPoint y: 97, distance: 13.8
click at [342, 97] on div "選擇商品 新羽毛鉑金髮16吋 選擇商品 自購價 1780 自購價 數量 1 數量 1780" at bounding box center [329, 95] width 179 height 18
type input "4"
click at [305, 117] on input "領料人" at bounding box center [326, 119] width 162 height 10
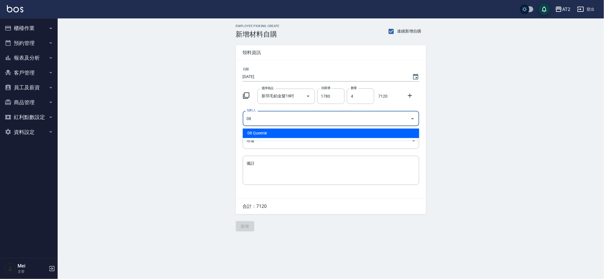
type input "08 Queenie"
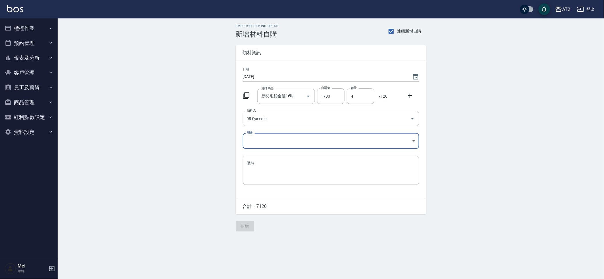
click at [302, 146] on body "AT2 登出 櫃檯作業 打帳單 帳單列表 掛單列表 現金收支登錄 高階收支登錄 材料自購登錄 每日結帳 排班表 現場電腦打卡 預約管理 預約管理 單日預約紀錄…" at bounding box center [302, 139] width 604 height 279
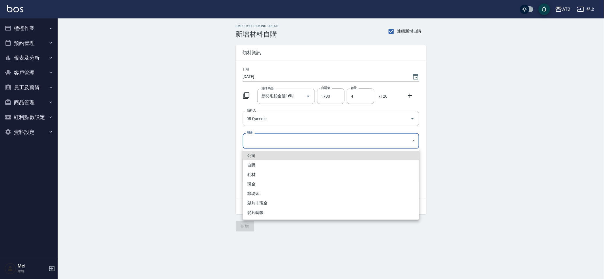
click at [263, 177] on li "耗材" at bounding box center [331, 175] width 176 height 10
type input "耗材"
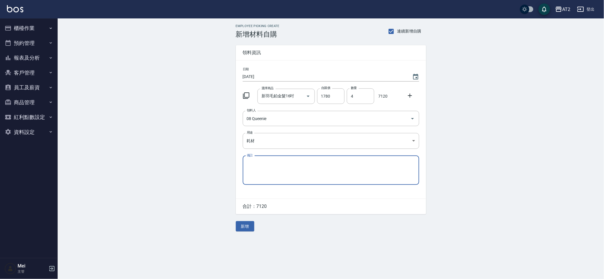
click at [148, 126] on div "Employee Picking Create 新增材料自購 連續新增自購 領料資訊 日期 2025/08/17 選擇商品 新羽毛鉑金髮16吋 選擇商品 自購…" at bounding box center [331, 127] width 546 height 219
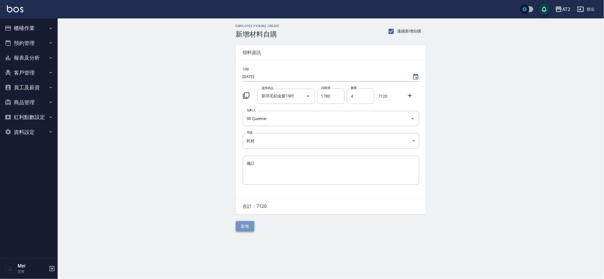
click at [244, 231] on button "新增" at bounding box center [245, 226] width 18 height 11
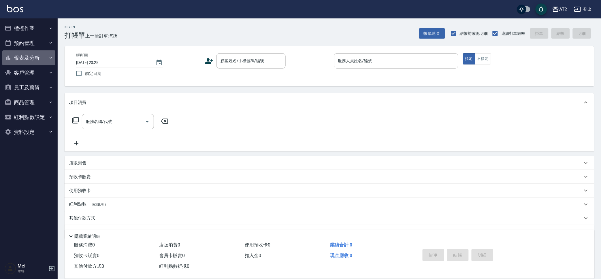
click at [41, 54] on button "報表及分析" at bounding box center [28, 57] width 53 height 15
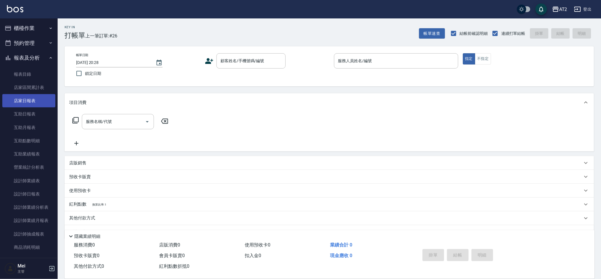
drag, startPoint x: 32, startPoint y: 99, endPoint x: 45, endPoint y: 102, distance: 13.2
click at [45, 102] on link "店家日報表" at bounding box center [28, 100] width 53 height 13
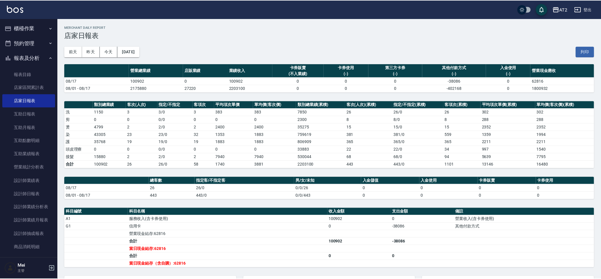
scroll to position [72, 0]
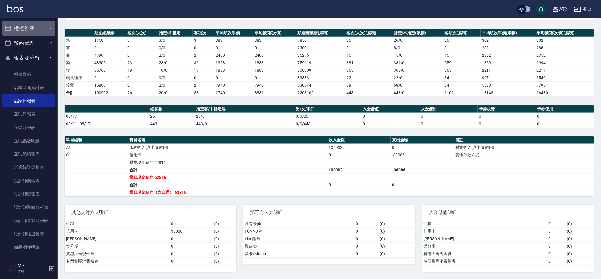
click at [35, 26] on button "櫃檯作業" at bounding box center [28, 28] width 53 height 15
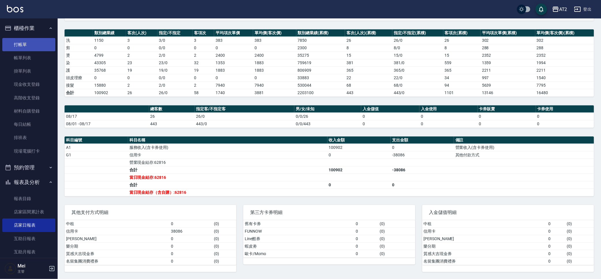
click at [39, 47] on link "打帳單" at bounding box center [28, 44] width 53 height 13
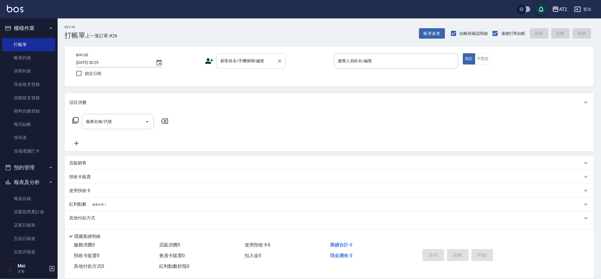
click at [256, 67] on div "顧客姓名/手機號碼/編號" at bounding box center [250, 60] width 69 height 15
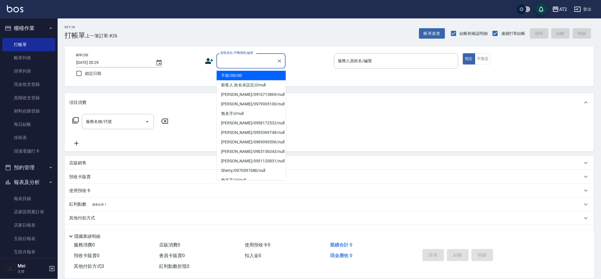
click at [254, 71] on li "不留/00/00" at bounding box center [251, 76] width 69 height 10
type input "不留/00/00"
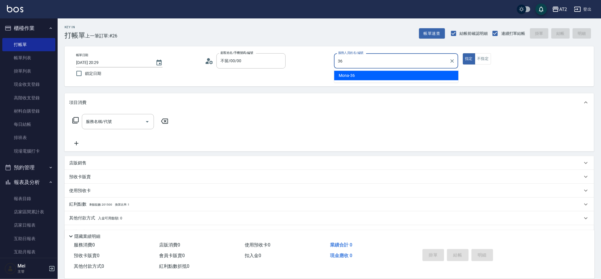
type input "Mona-36"
type button "true"
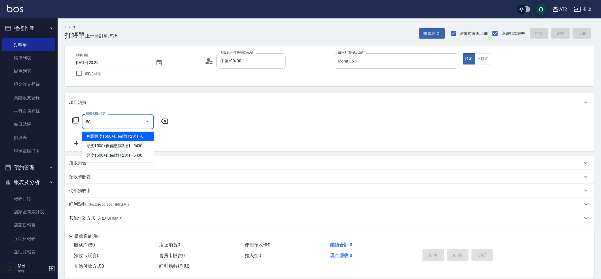
type input "免費頭皮1500+自備敷膜2送1(116)"
type input "501"
type input "100"
type input "染髮(501)"
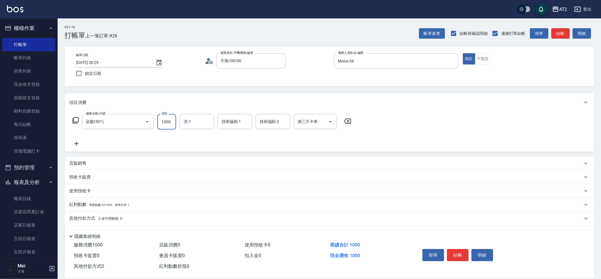
type input "1"
type input "0"
type input "15"
type input "10"
type input "158"
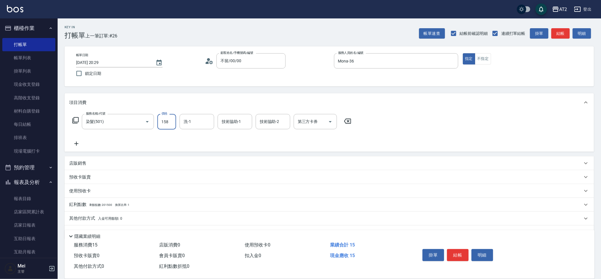
type input "150"
type input "1580"
type input "Ivy-48"
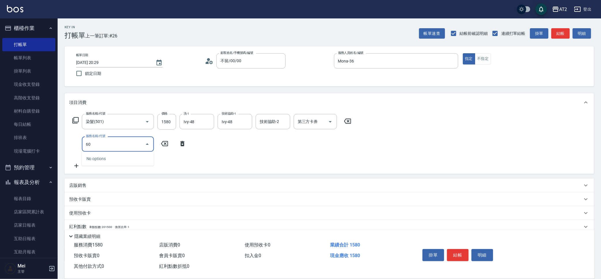
type input "601"
type input "250"
type input "自備護髮(601)"
type input "2"
type input "160"
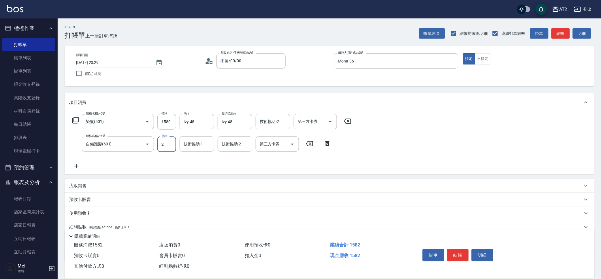
type input "27"
type input "180"
type input "270"
type input "420"
type input "2700"
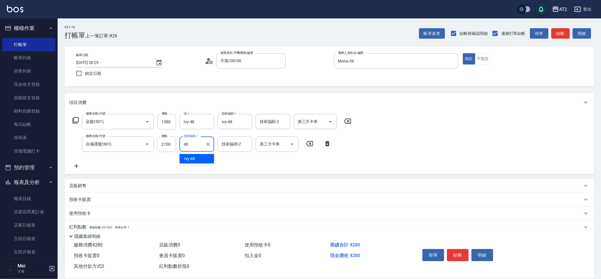
type input "Ivy-48"
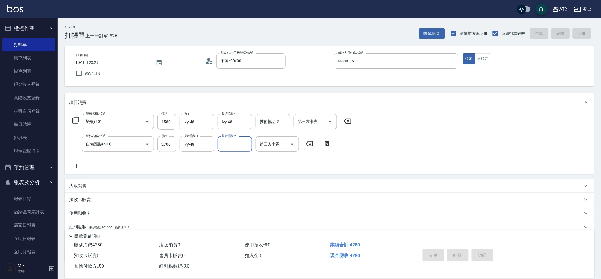
type input "2025/08/17 20:30"
type input "0"
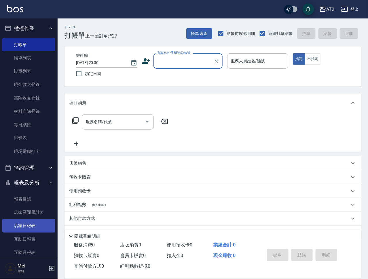
click at [24, 224] on link "店家日報表" at bounding box center [28, 225] width 53 height 13
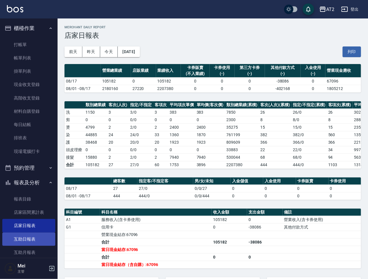
click at [25, 232] on link "互助日報表" at bounding box center [28, 238] width 53 height 13
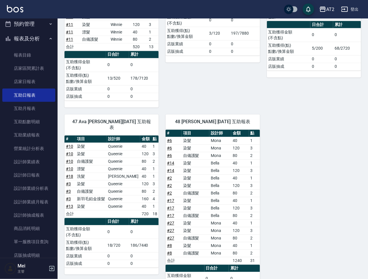
scroll to position [343, 0]
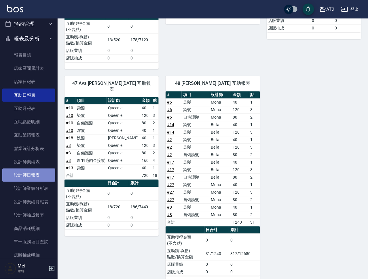
click at [39, 172] on link "設計師日報表" at bounding box center [28, 174] width 53 height 13
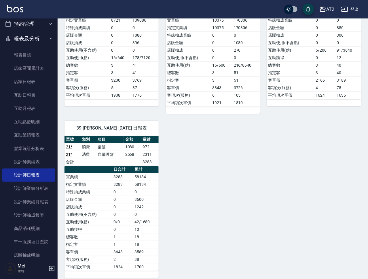
scroll to position [593, 0]
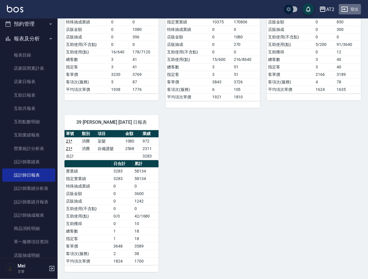
click at [357, 6] on button "登出" at bounding box center [350, 9] width 22 height 11
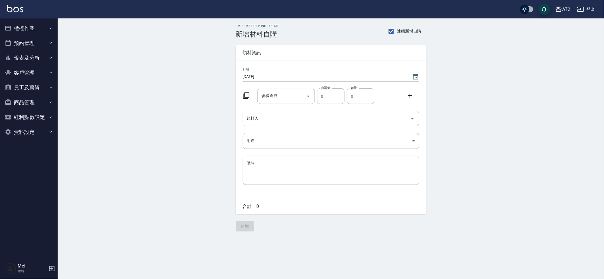
click at [528, 186] on div "Employee Picking Create 新增材料自購 連續新增自購 領料資訊 日期 [DATE] 選擇商品 選擇商品 自購價 0 自購價 數量 0 數…" at bounding box center [331, 127] width 546 height 219
click at [398, 243] on div "Employee Picking Create 新增材料自購 連續新增自購 領料資訊 日期 [DATE] 選擇商品 選擇商品 自購價 0 自購價 數量 0 數…" at bounding box center [302, 139] width 604 height 279
